Goal: Find specific page/section: Find specific page/section

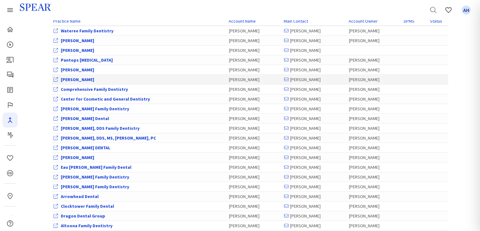
scroll to position [101, 0]
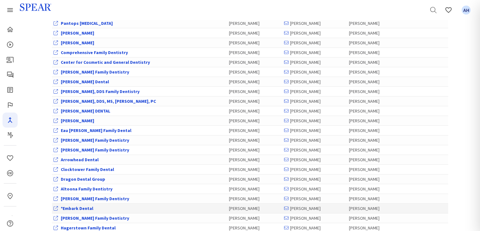
click at [72, 206] on link "*Embark Dental" at bounding box center [77, 209] width 32 height 6
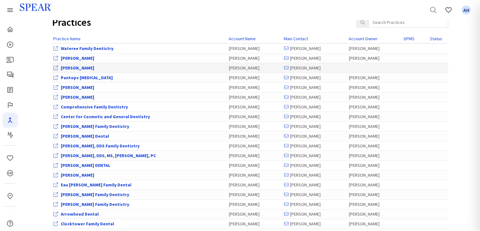
scroll to position [101, 0]
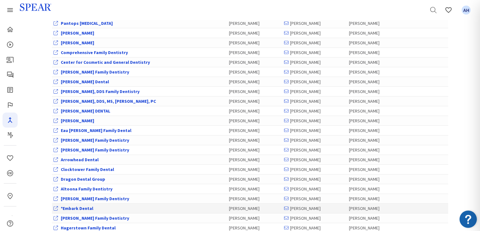
click at [71, 208] on link "*Embark Dental" at bounding box center [77, 209] width 32 height 6
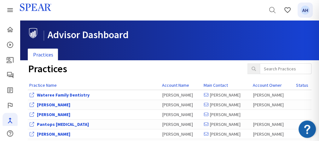
click at [308, 12] on span "AH" at bounding box center [304, 10] width 9 height 9
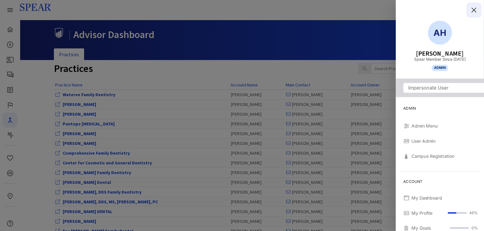
click at [318, 10] on icon "Close" at bounding box center [474, 10] width 8 height 8
